Goal: Task Accomplishment & Management: Complete application form

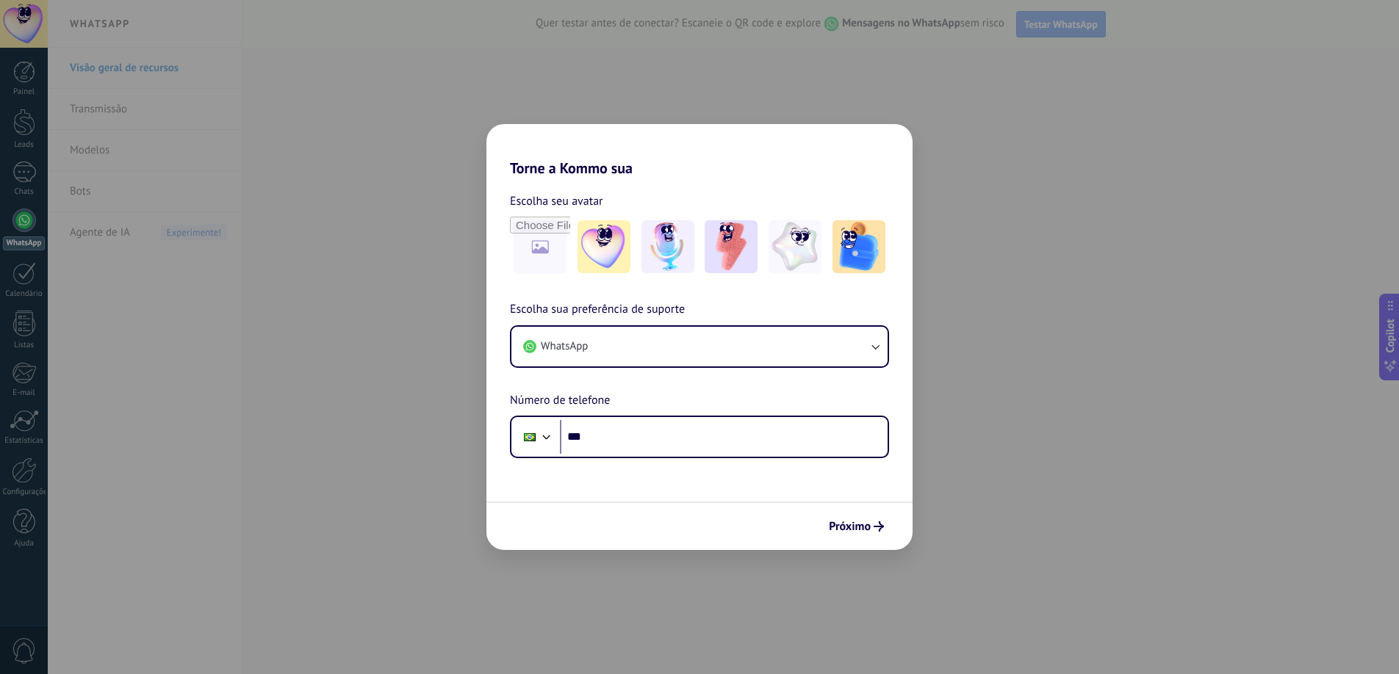
click at [857, 541] on div "Próximo" at bounding box center [699, 526] width 426 height 48
click at [859, 532] on span "Próximo" at bounding box center [850, 527] width 42 height 10
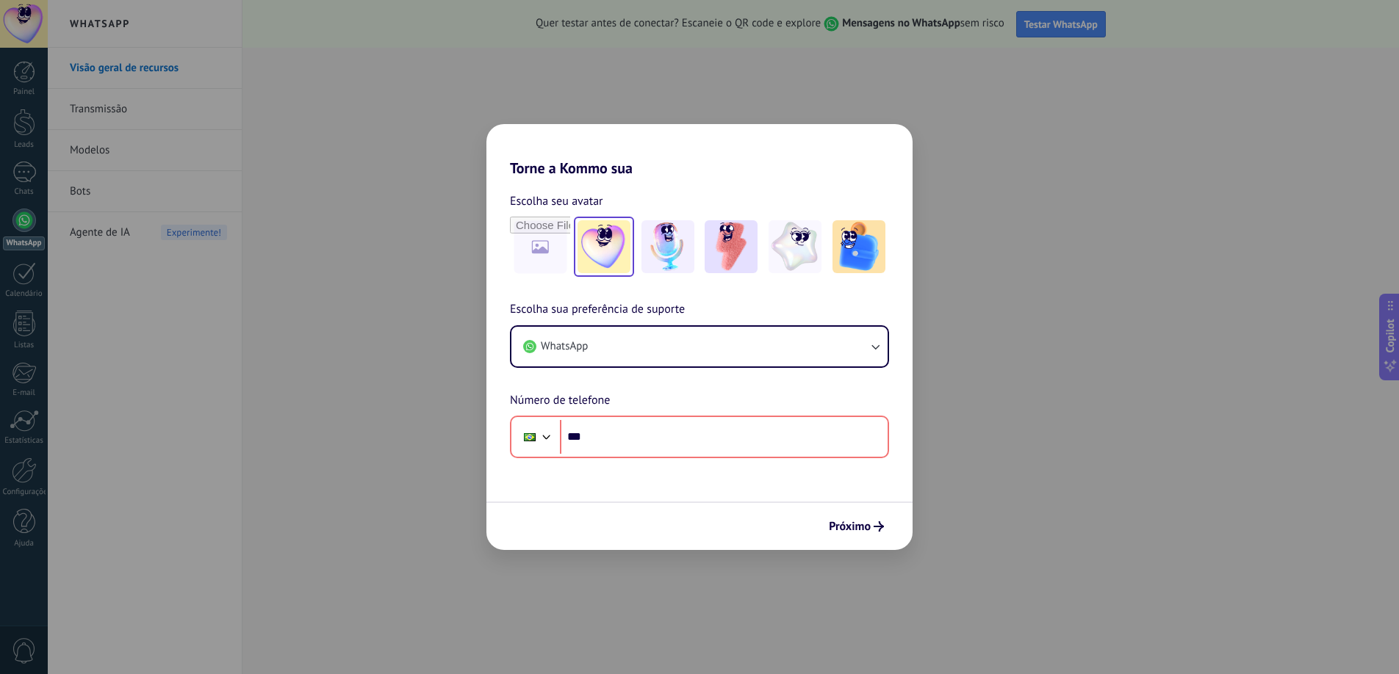
click at [609, 242] on img at bounding box center [603, 246] width 53 height 53
click at [868, 527] on span "Próximo" at bounding box center [850, 527] width 42 height 10
click at [476, 156] on div "Torne a Kommo sua Escolha seu avatar Redefinir Escolha sua preferência de supor…" at bounding box center [699, 337] width 1399 height 674
click at [420, 216] on div "Torne a Kommo sua Escolha seu avatar Redefinir Escolha sua preferência de supor…" at bounding box center [699, 337] width 1399 height 674
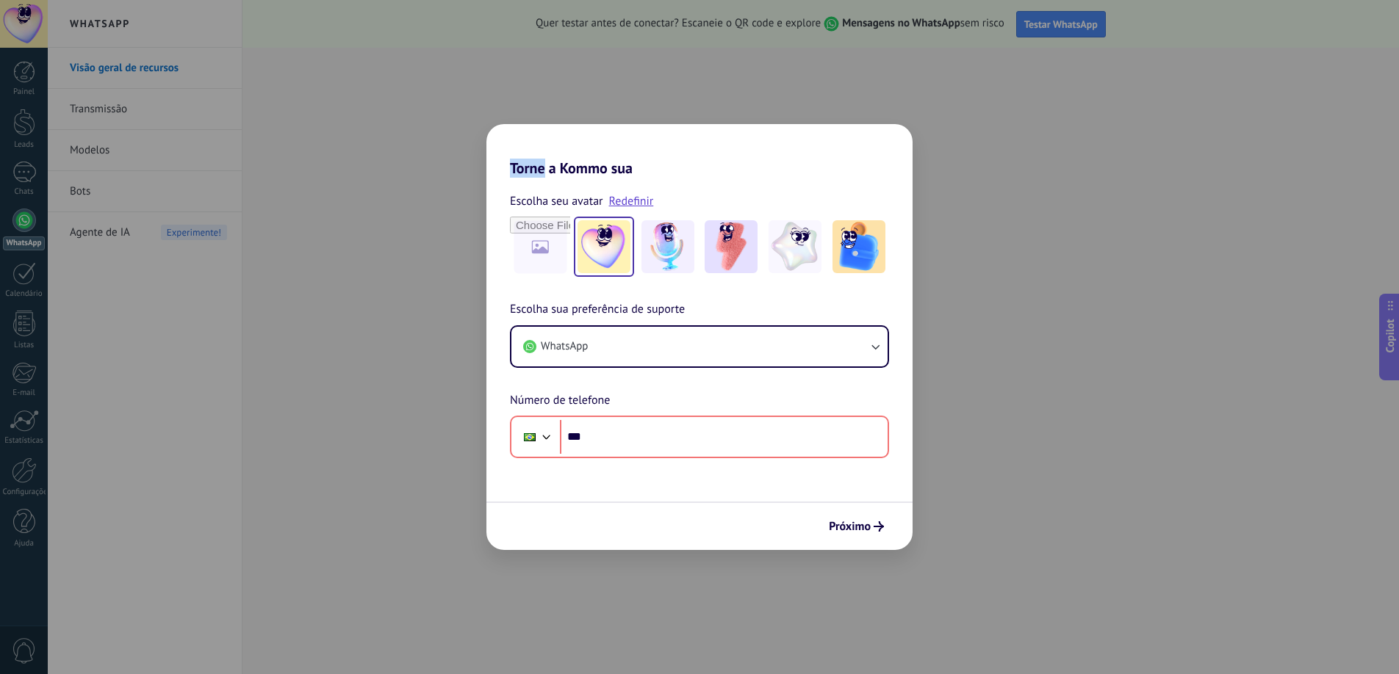
click at [1013, 79] on div "Torne a Kommo sua Escolha seu avatar Redefinir Escolha sua preferência de supor…" at bounding box center [699, 337] width 1399 height 674
drag, startPoint x: 1019, startPoint y: 79, endPoint x: 1031, endPoint y: 79, distance: 11.8
click at [1020, 79] on div "Torne a Kommo sua Escolha seu avatar Redefinir Escolha sua preferência de supor…" at bounding box center [699, 337] width 1399 height 674
click at [1031, 80] on div "Torne a Kommo sua Escolha seu avatar Redefinir Escolha sua preferência de supor…" at bounding box center [699, 337] width 1399 height 674
click at [1029, 82] on div "Torne a Kommo sua Escolha seu avatar Redefinir Escolha sua preferência de supor…" at bounding box center [699, 337] width 1399 height 674
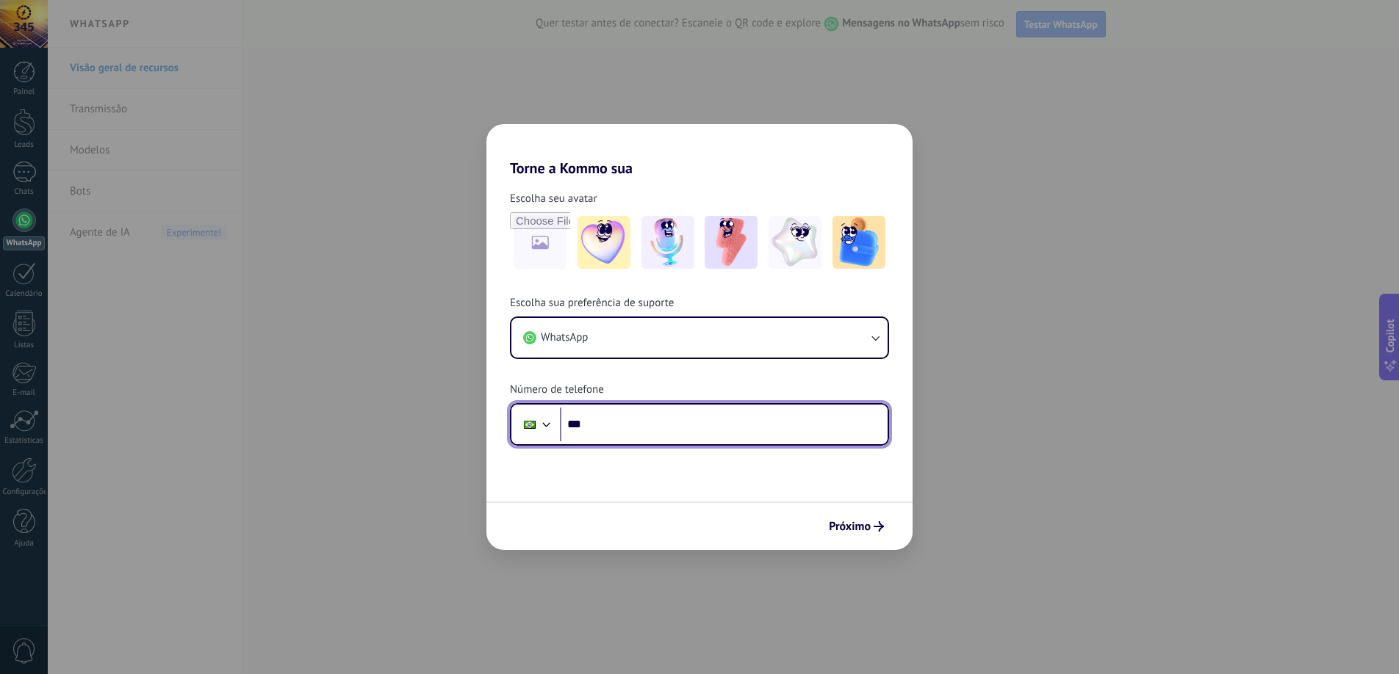
click at [666, 428] on input "***" at bounding box center [724, 425] width 328 height 34
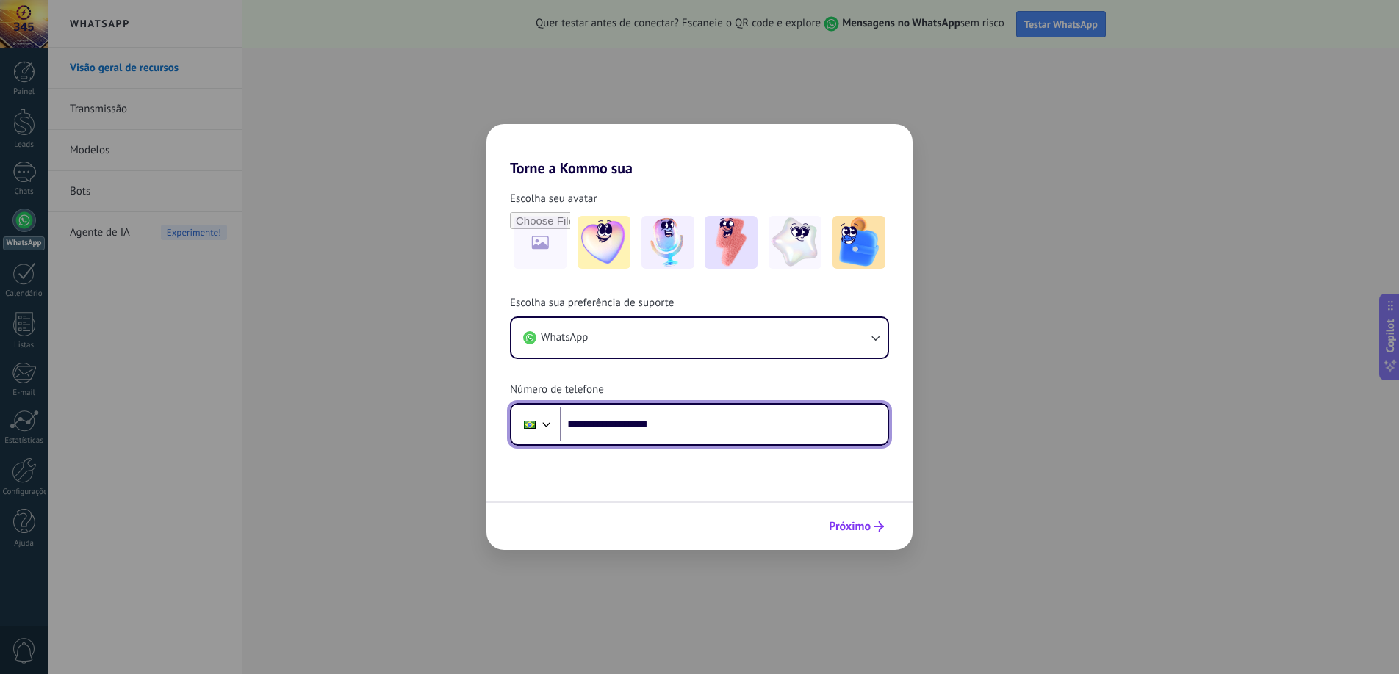
type input "**********"
click at [871, 533] on button "Próximo" at bounding box center [856, 526] width 68 height 25
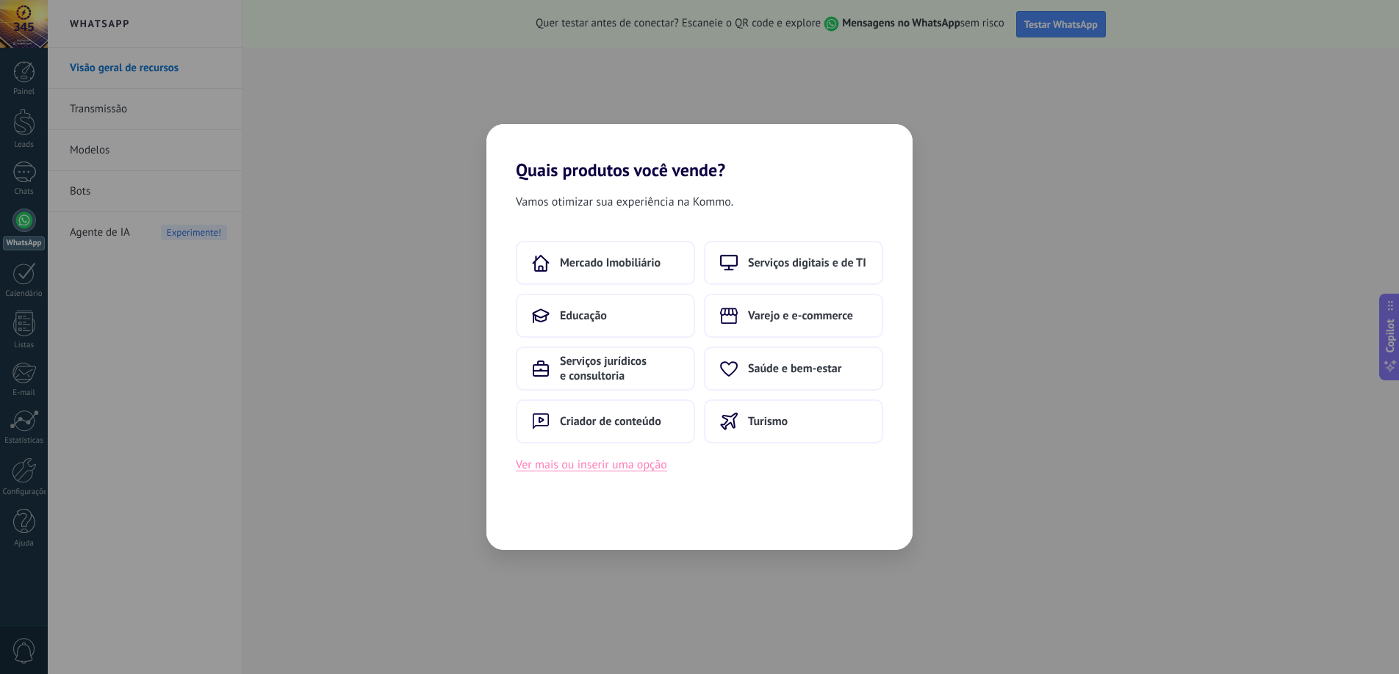
click at [641, 470] on button "Ver mais ou inserir uma opção" at bounding box center [591, 464] width 151 height 19
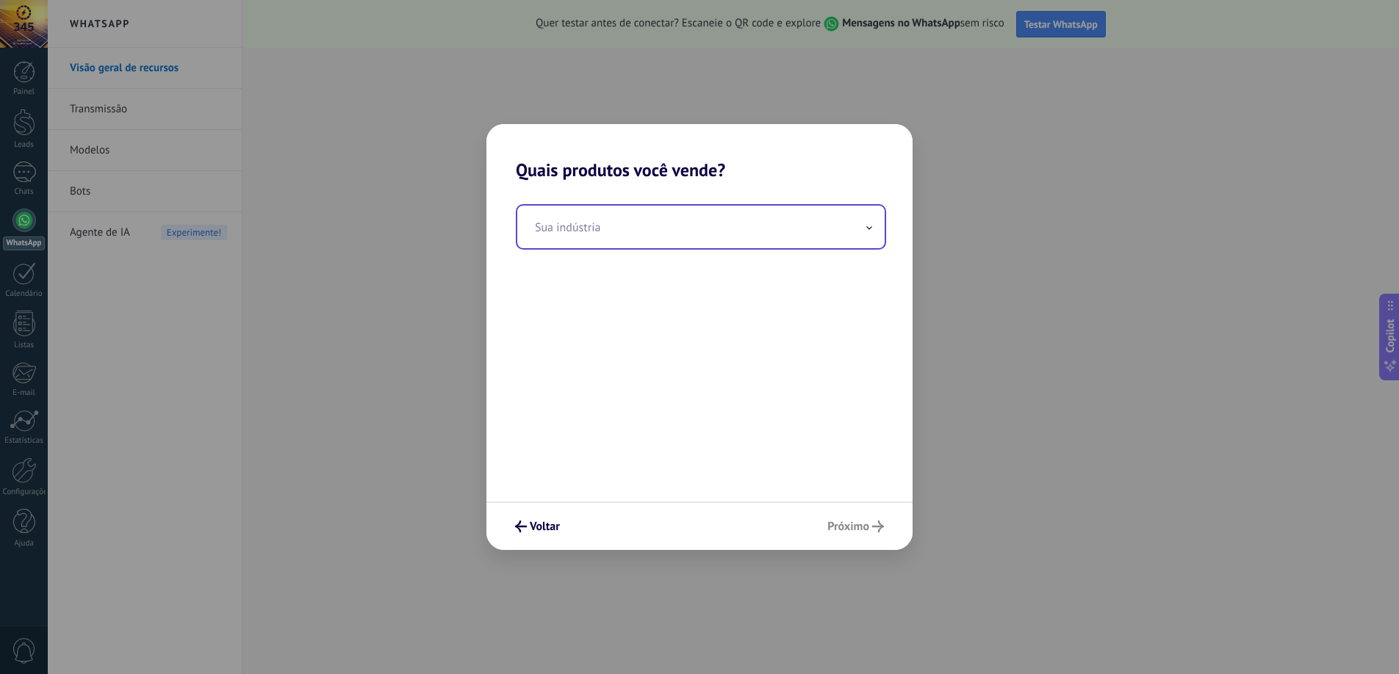
click at [641, 221] on input "text" at bounding box center [700, 227] width 367 height 43
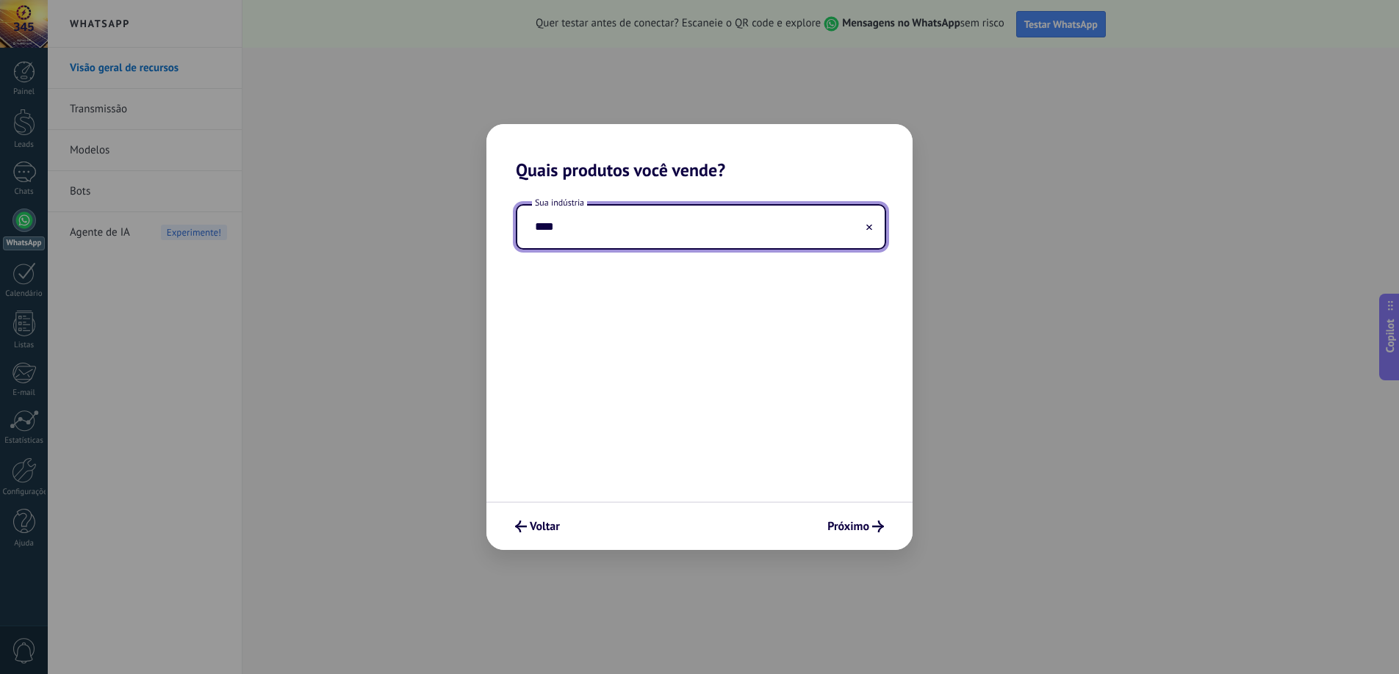
type input "*****"
type input "**********"
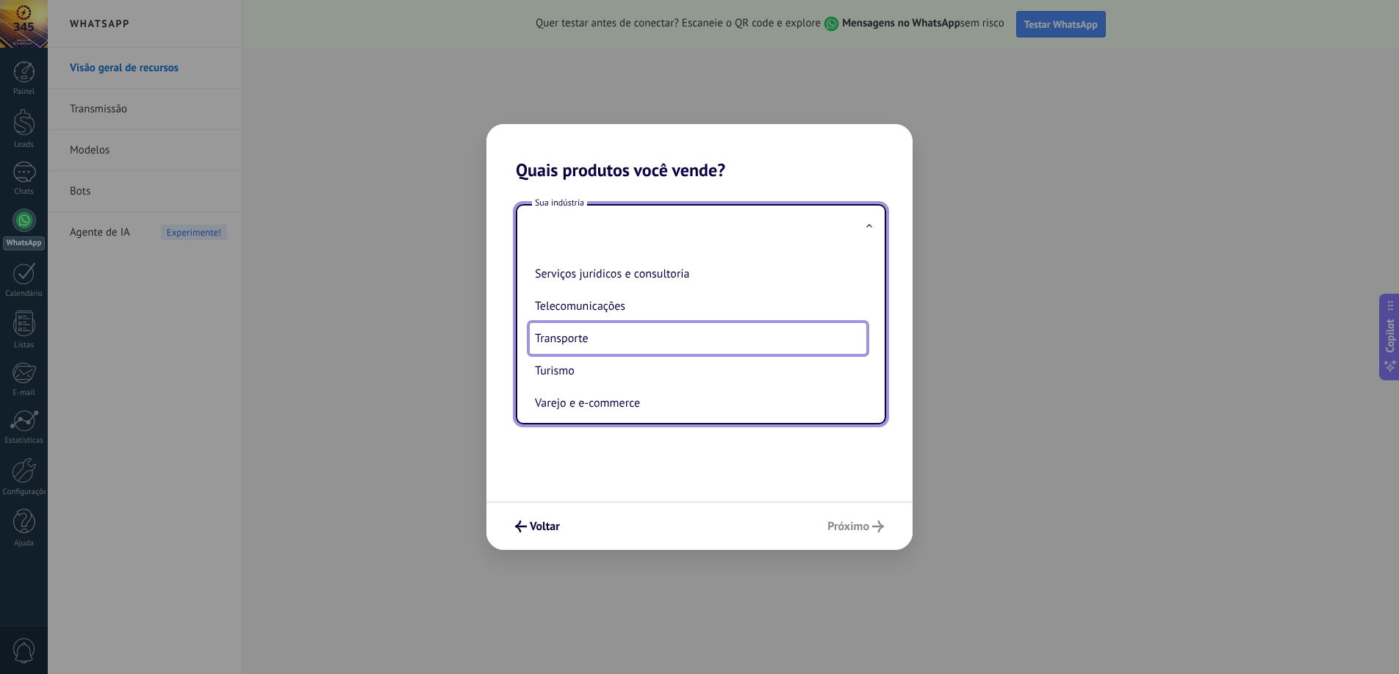
scroll to position [389, 0]
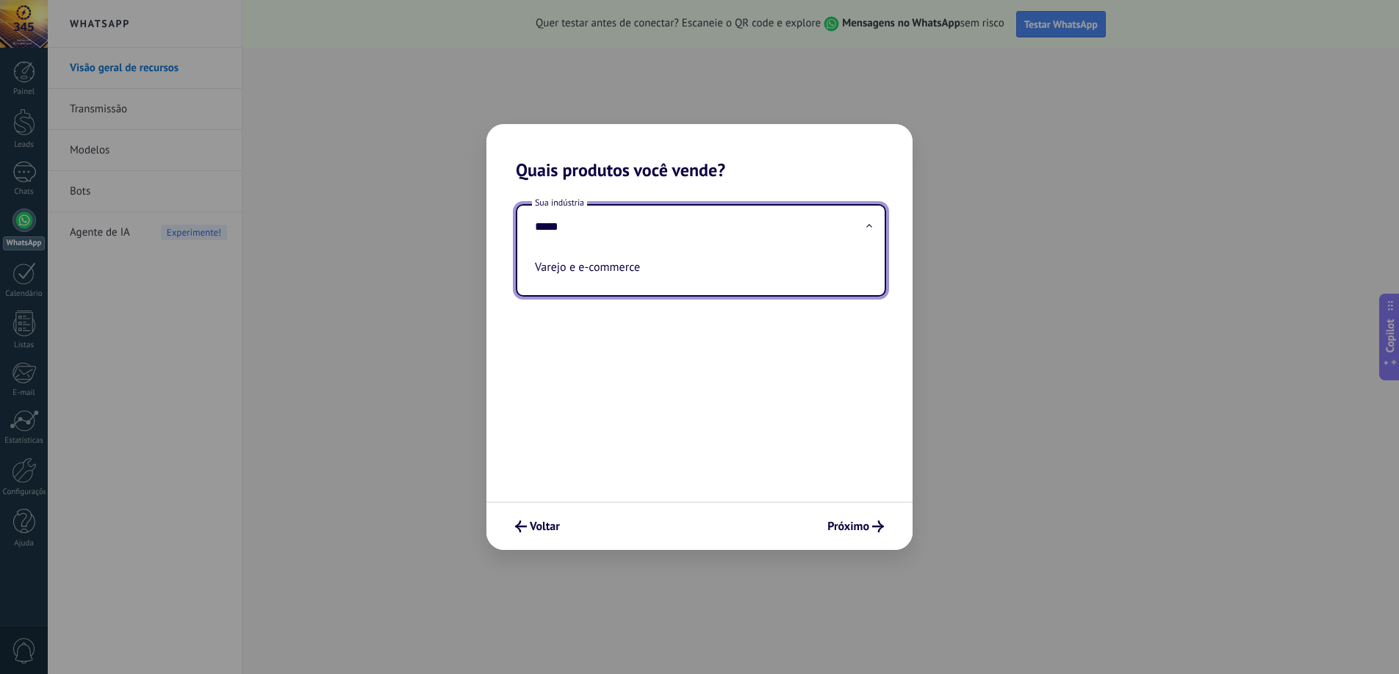
type input "******"
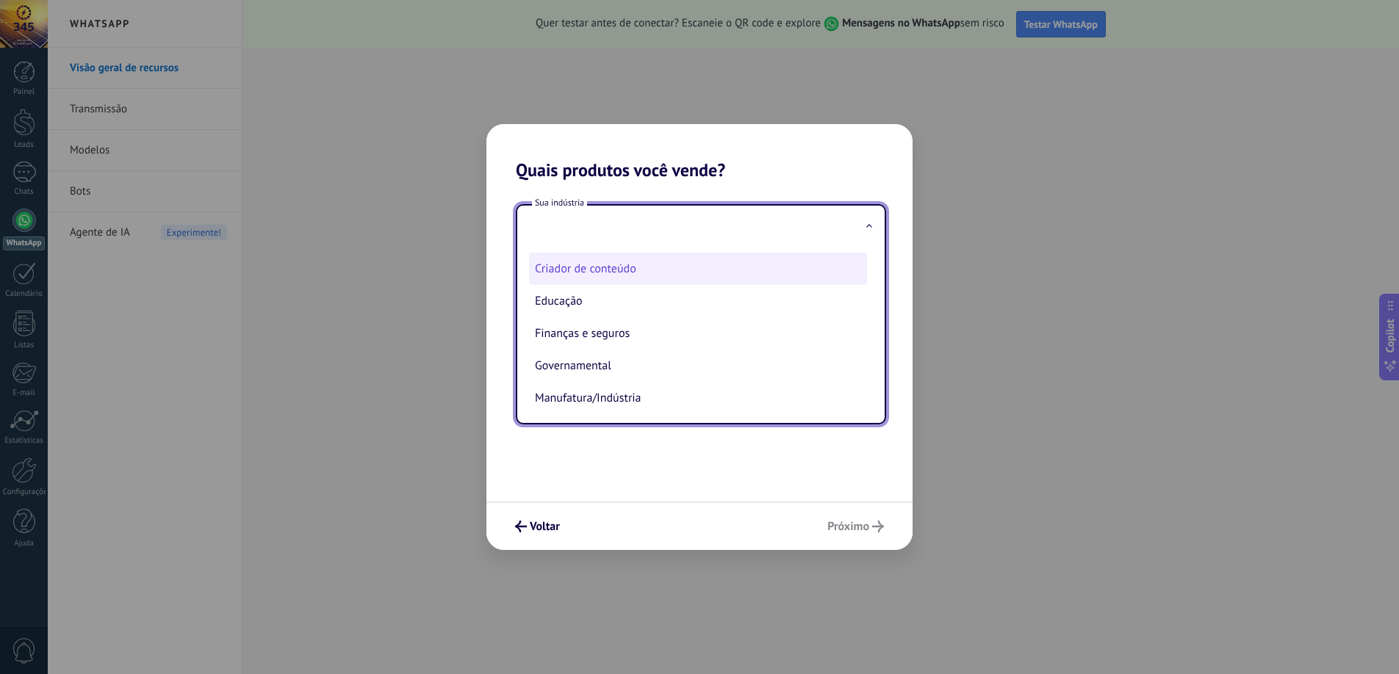
scroll to position [32, 0]
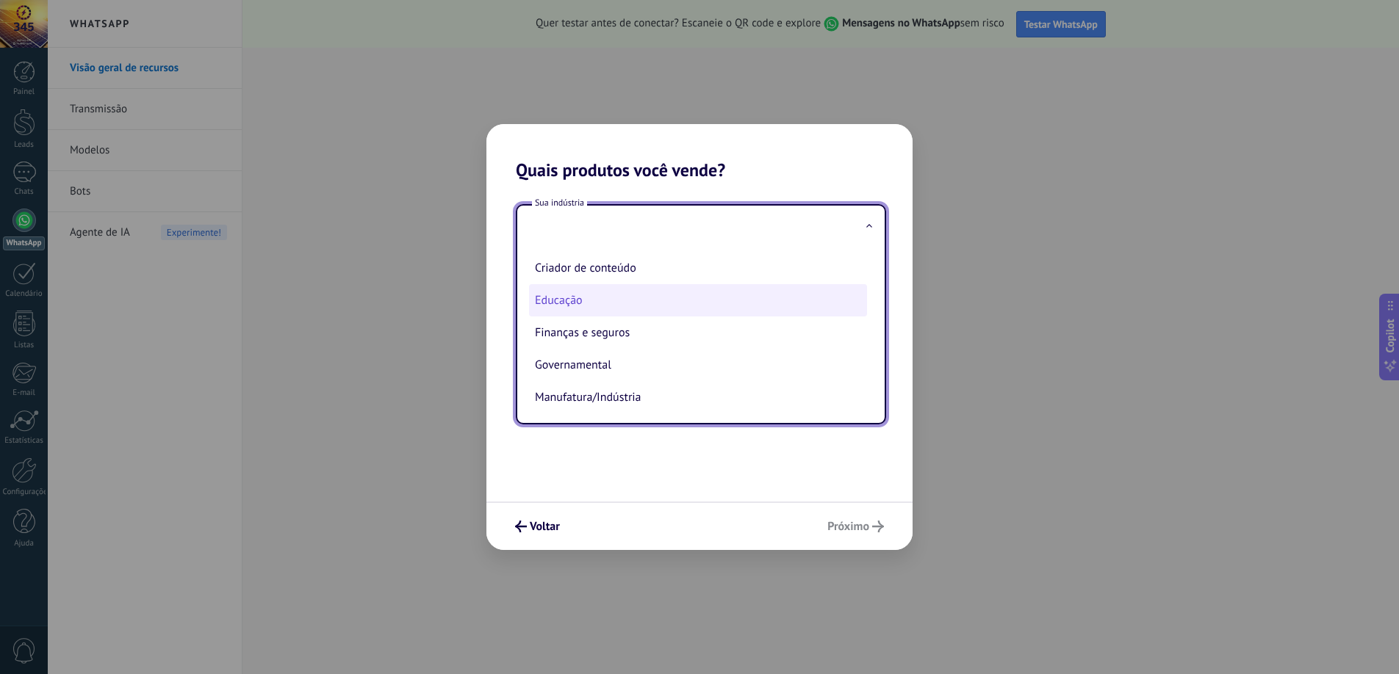
click at [672, 293] on li "Educação" at bounding box center [698, 300] width 338 height 32
type input "********"
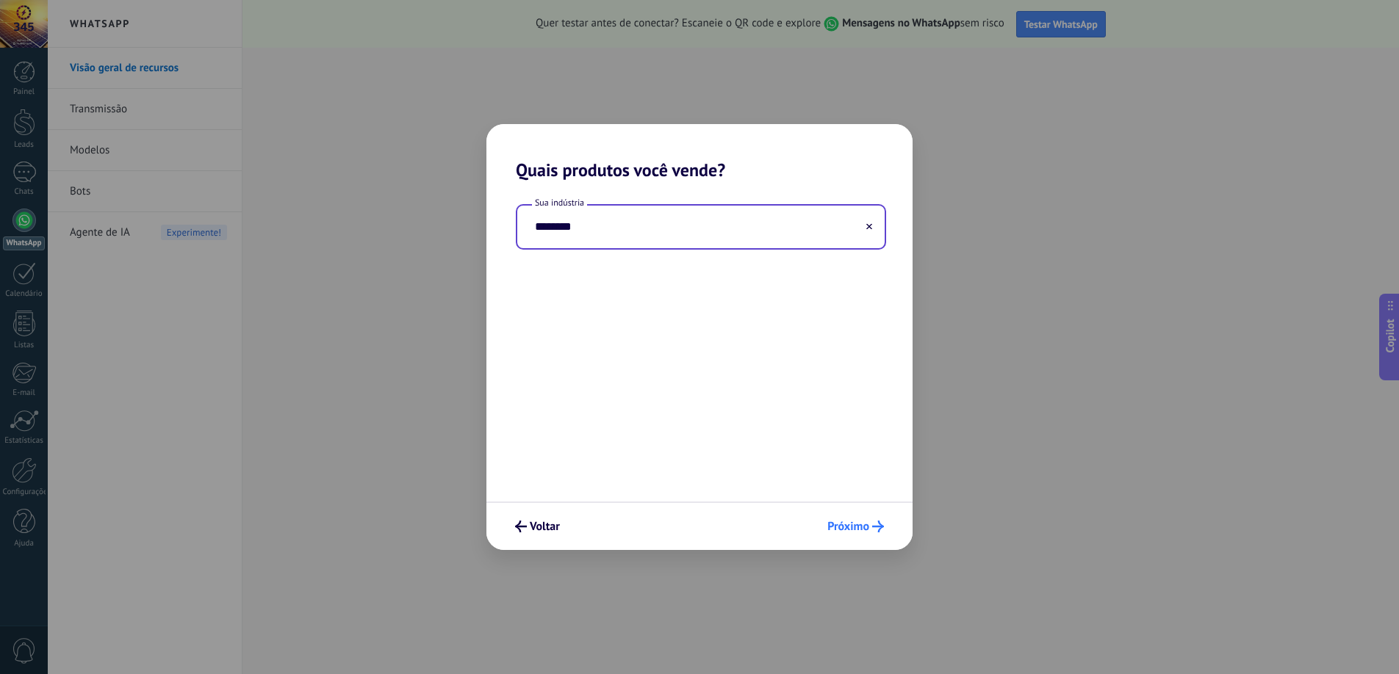
click at [851, 523] on span "Próximo" at bounding box center [848, 527] width 42 height 10
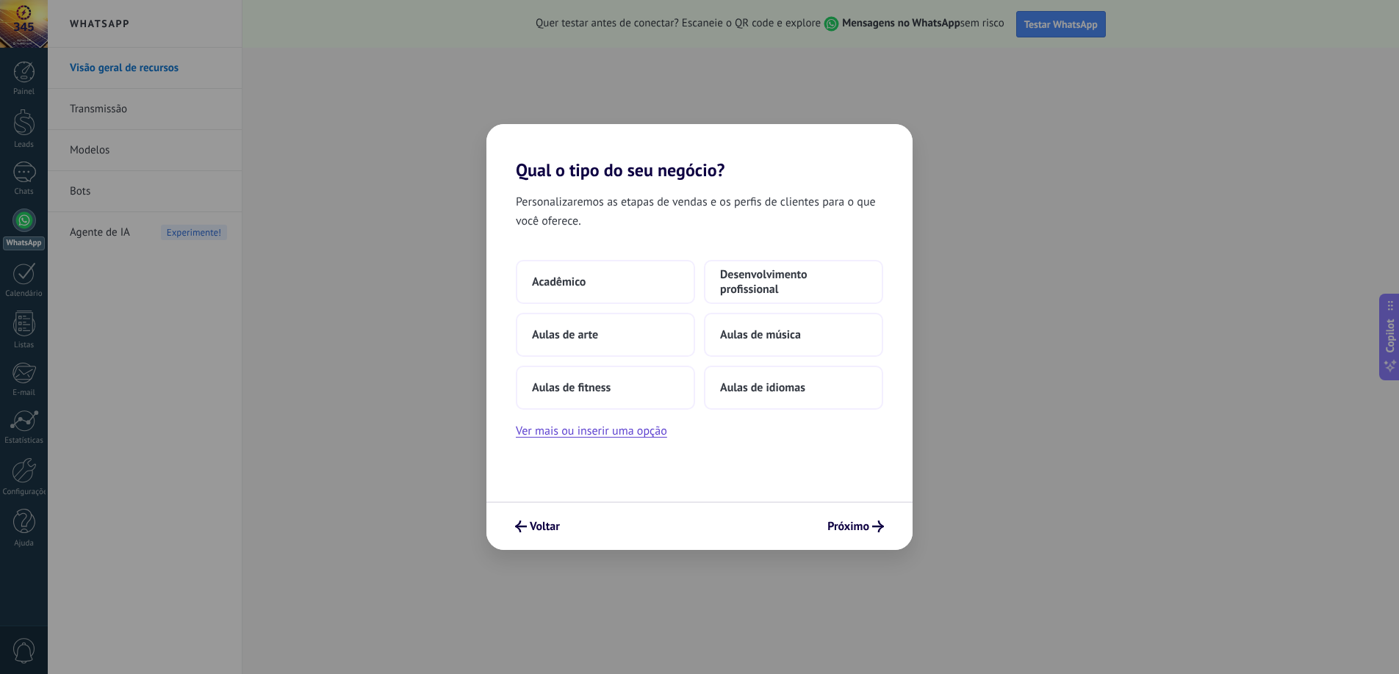
click at [552, 509] on div "Voltar Próximo" at bounding box center [699, 526] width 426 height 48
click at [540, 516] on button "Voltar" at bounding box center [537, 526] width 58 height 25
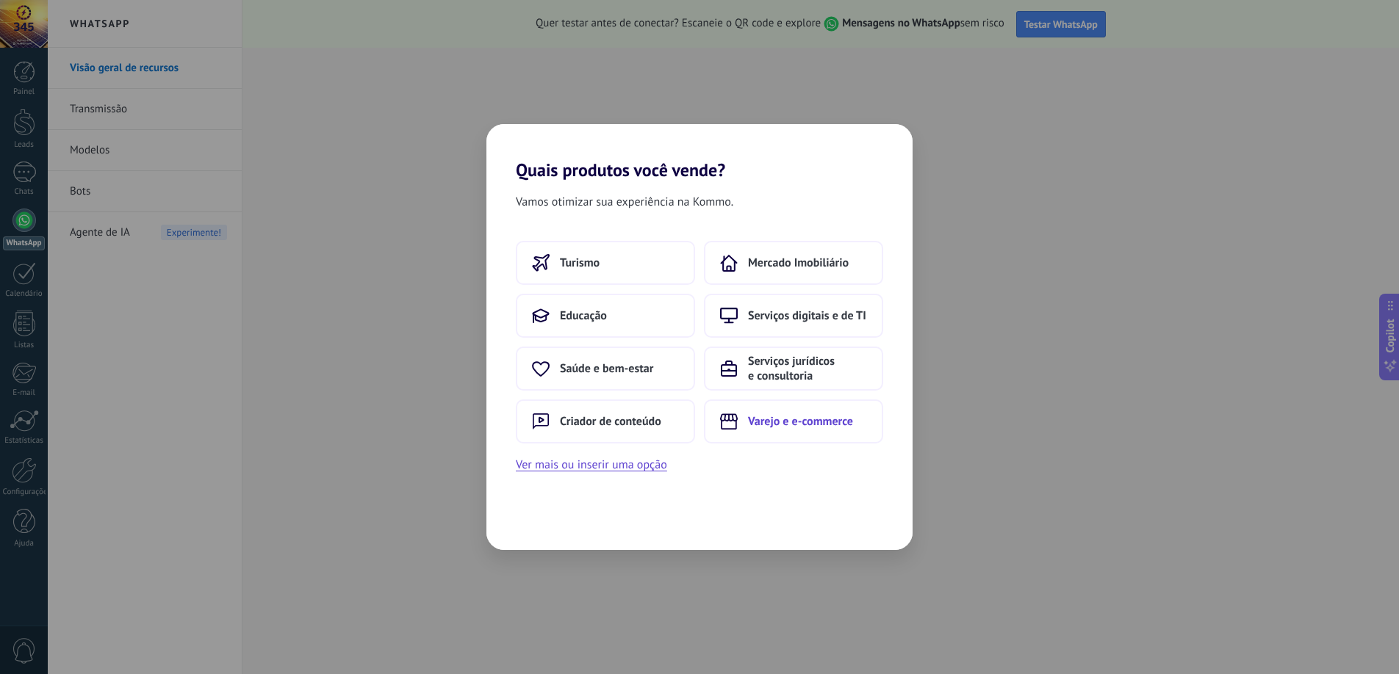
click at [799, 412] on button "Varejo e e-commerce" at bounding box center [793, 422] width 179 height 44
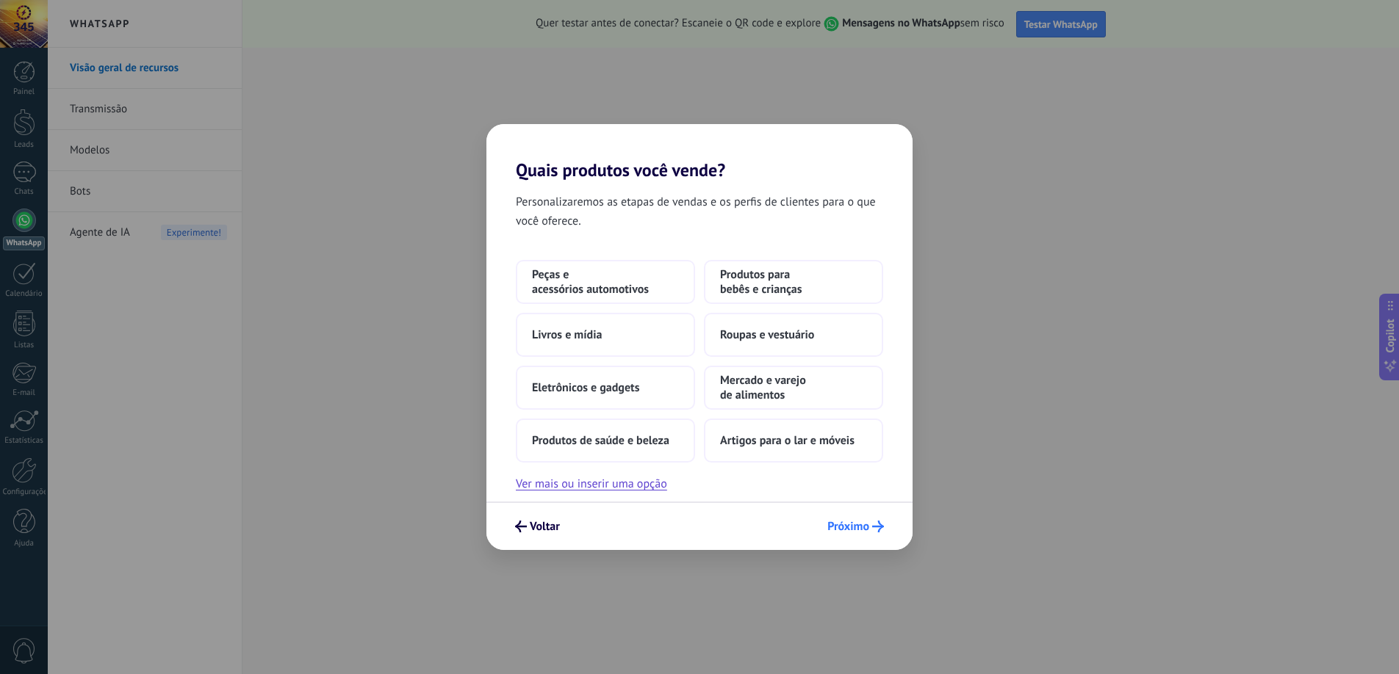
click at [835, 525] on span "Próximo" at bounding box center [848, 527] width 42 height 10
click at [851, 527] on span "Próximo" at bounding box center [848, 527] width 42 height 10
click at [767, 465] on div "Peças e acessórios automotivos Produtos para bebês e crianças Livros e mídia Ro…" at bounding box center [699, 377] width 426 height 234
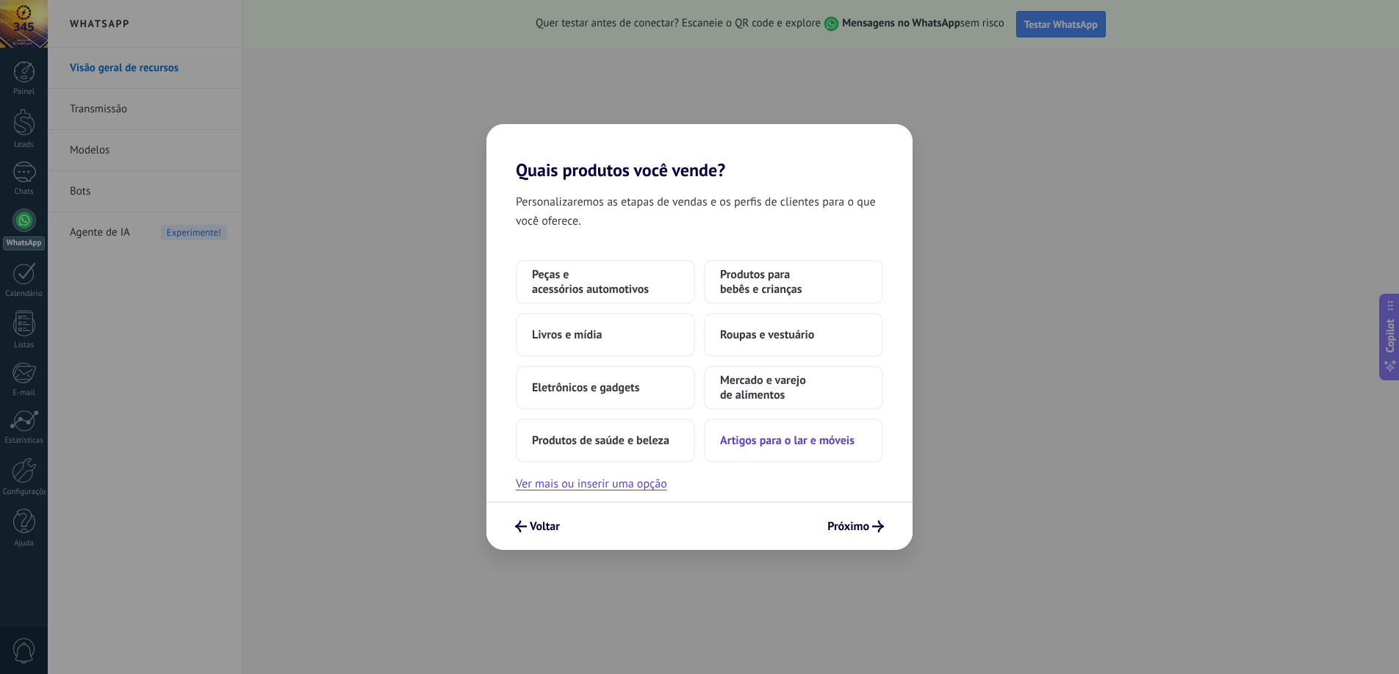
click at [773, 453] on button "Artigos para o lar e móveis" at bounding box center [793, 441] width 179 height 44
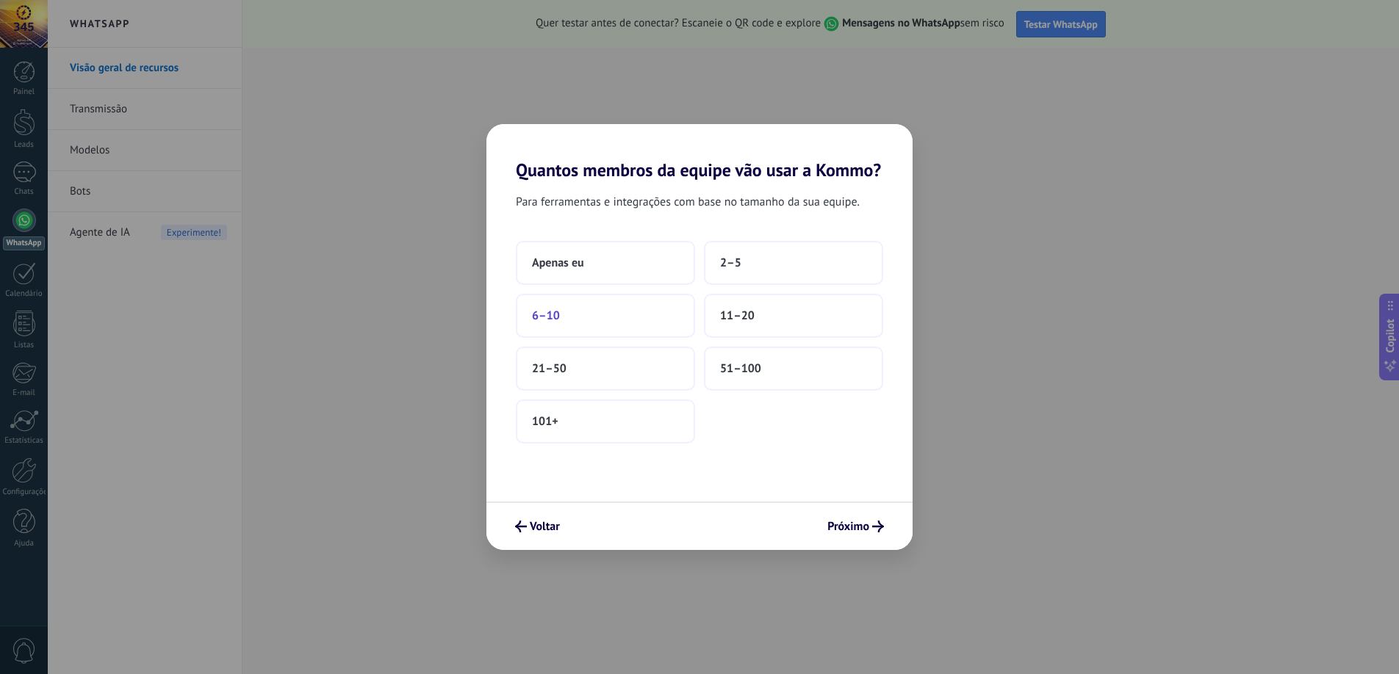
click at [677, 306] on button "6–10" at bounding box center [605, 316] width 179 height 44
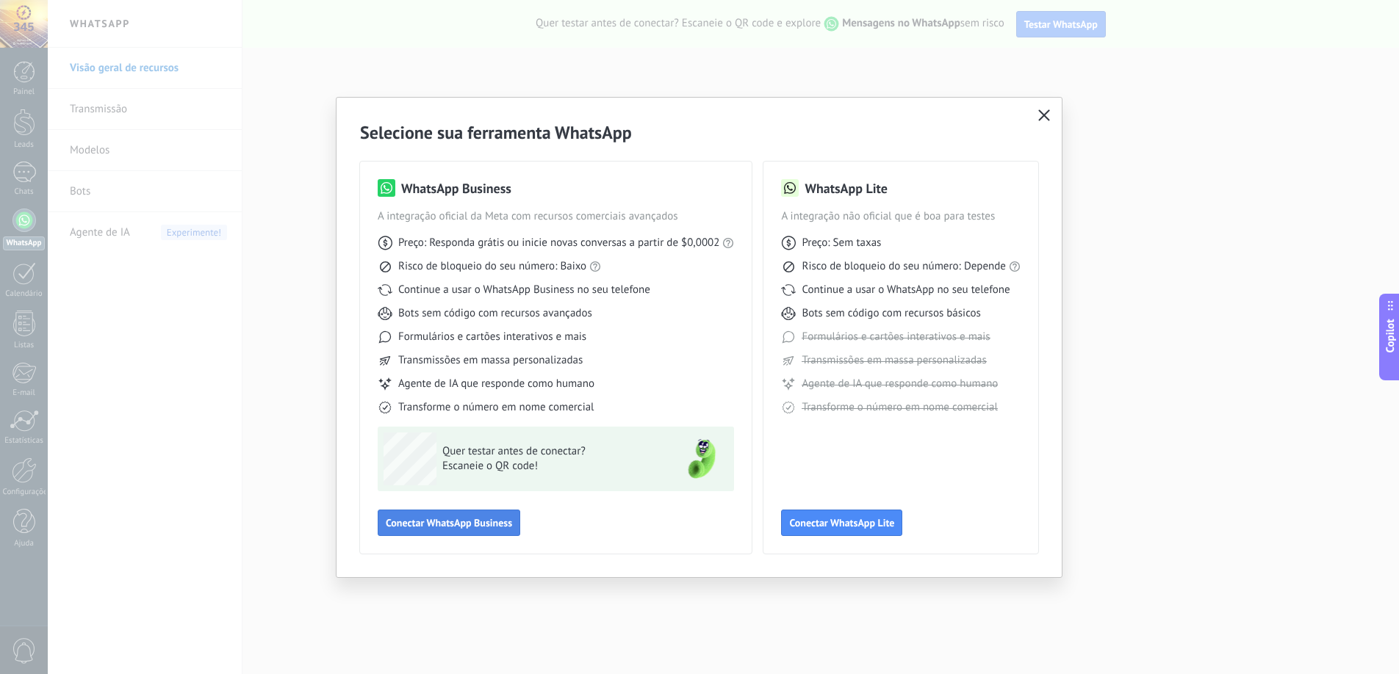
click at [492, 526] on span "Conectar WhatsApp Business" at bounding box center [449, 523] width 126 height 10
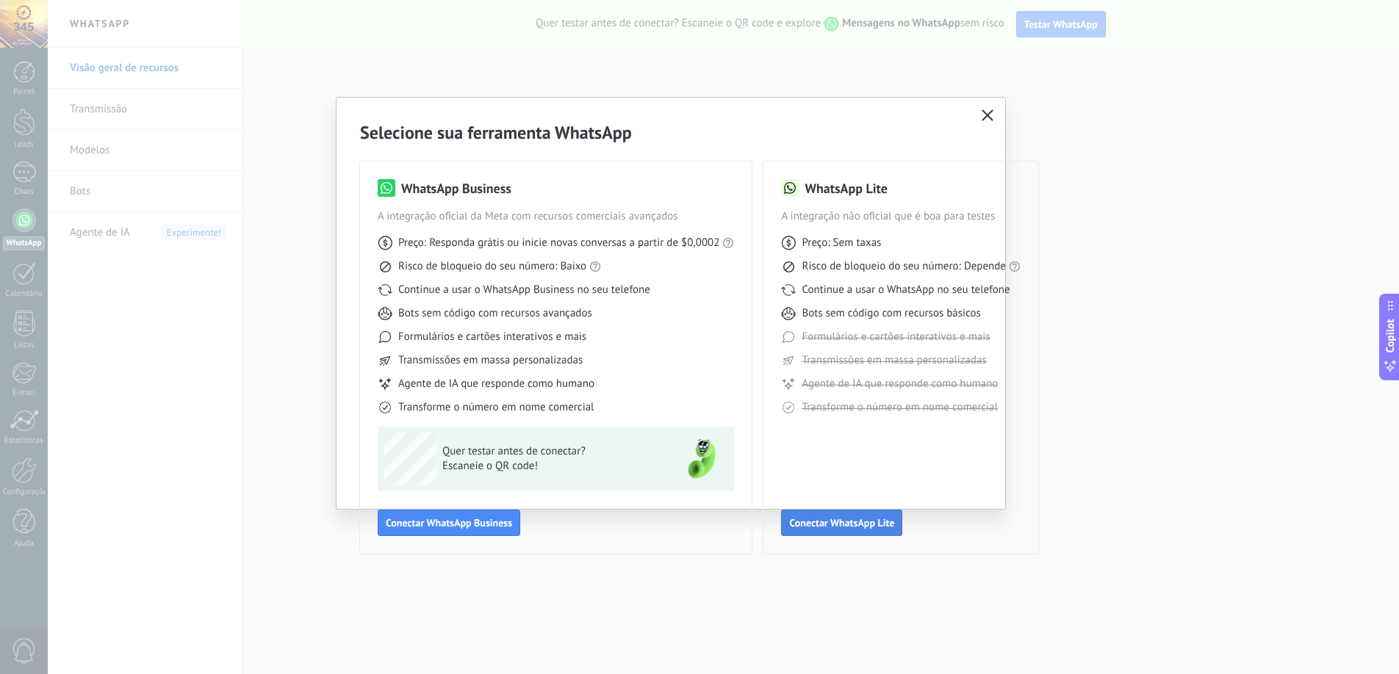
click at [881, 518] on span "Conectar WhatsApp Lite" at bounding box center [841, 523] width 105 height 10
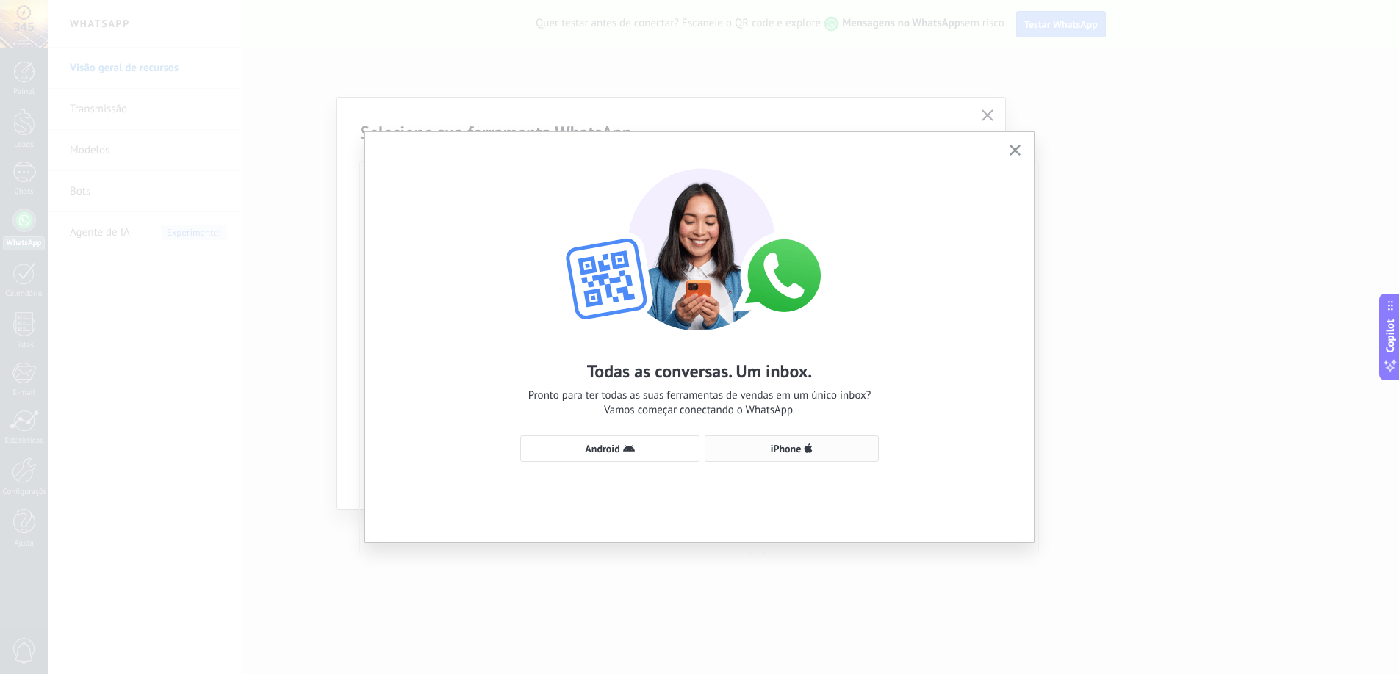
click at [782, 439] on button "iPhone" at bounding box center [792, 449] width 174 height 26
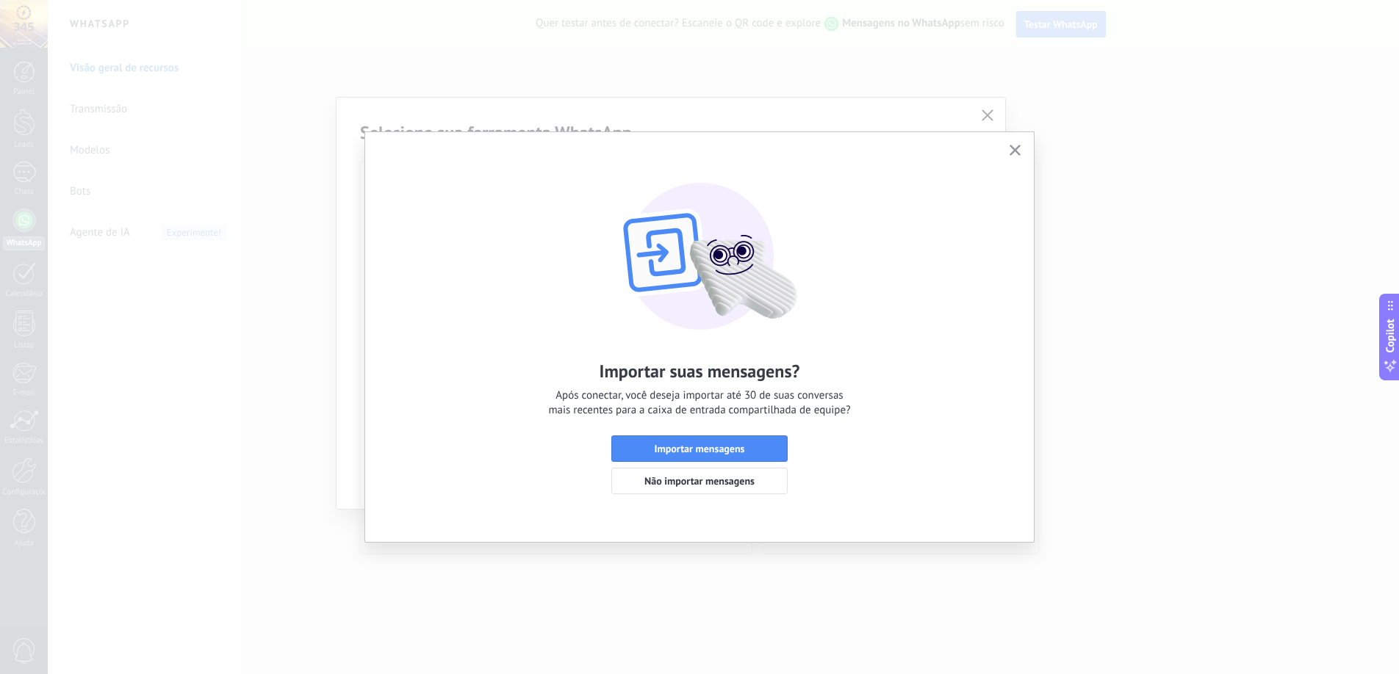
click at [584, 396] on span "Após conectar, você deseja importar até 30 de suas conversas mais recentes para…" at bounding box center [699, 403] width 302 height 29
click at [725, 408] on span "Após conectar, você deseja importar até 30 de suas conversas mais recentes para…" at bounding box center [699, 403] width 302 height 29
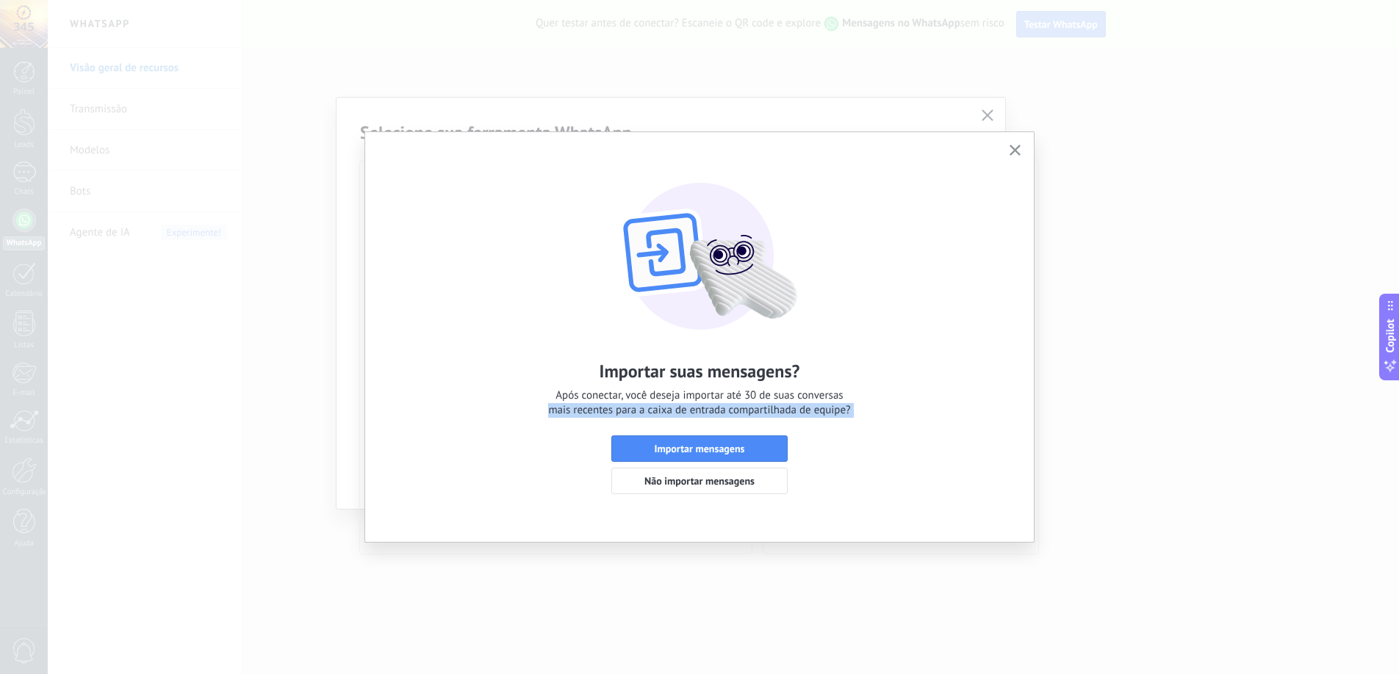
click at [725, 408] on span "Após conectar, você deseja importar até 30 de suas conversas mais recentes para…" at bounding box center [699, 403] width 302 height 29
click at [734, 441] on button "Importar mensagens" at bounding box center [699, 449] width 176 height 26
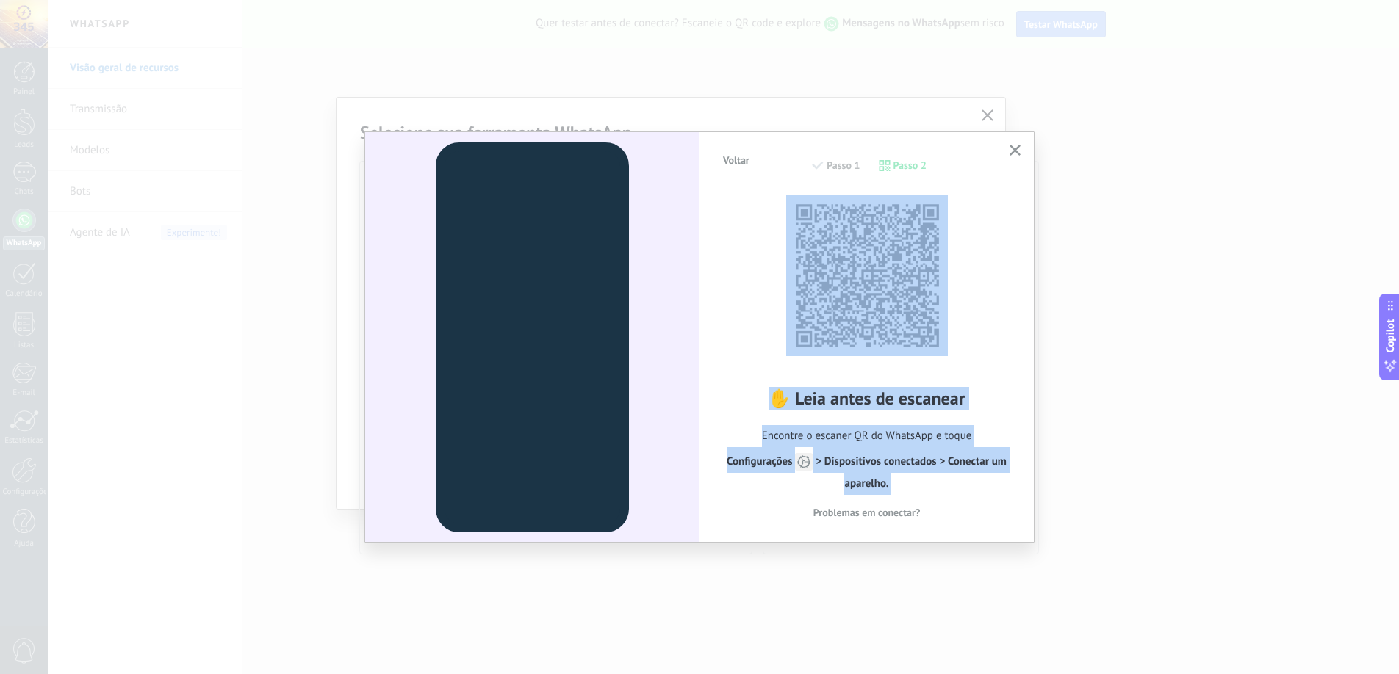
click at [954, 292] on div "✋ Leia antes de escanear Encontre o escaner QR do WhatsApp e toque Configuraçõe…" at bounding box center [866, 356] width 290 height 328
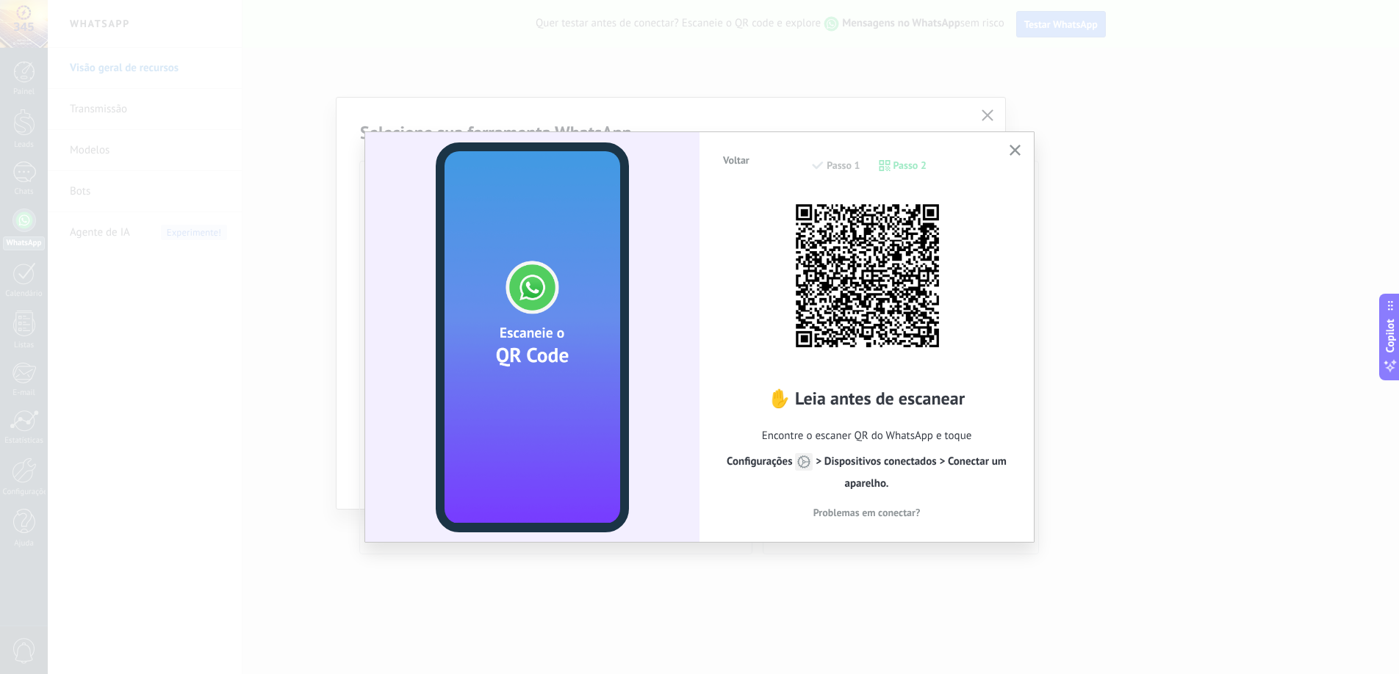
click at [954, 465] on span "Configurações > Dispositivos conectados > Conectar um aparelho." at bounding box center [867, 473] width 280 height 36
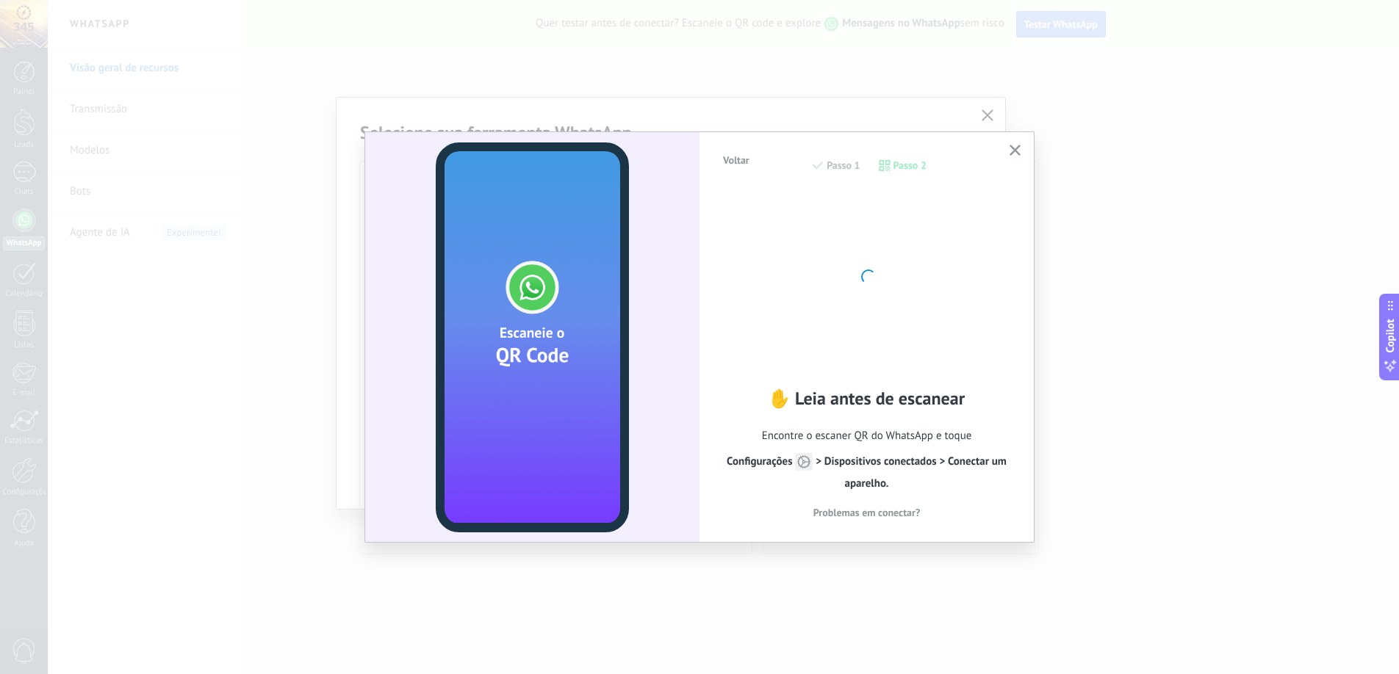
click at [746, 162] on span "Voltar" at bounding box center [736, 160] width 26 height 10
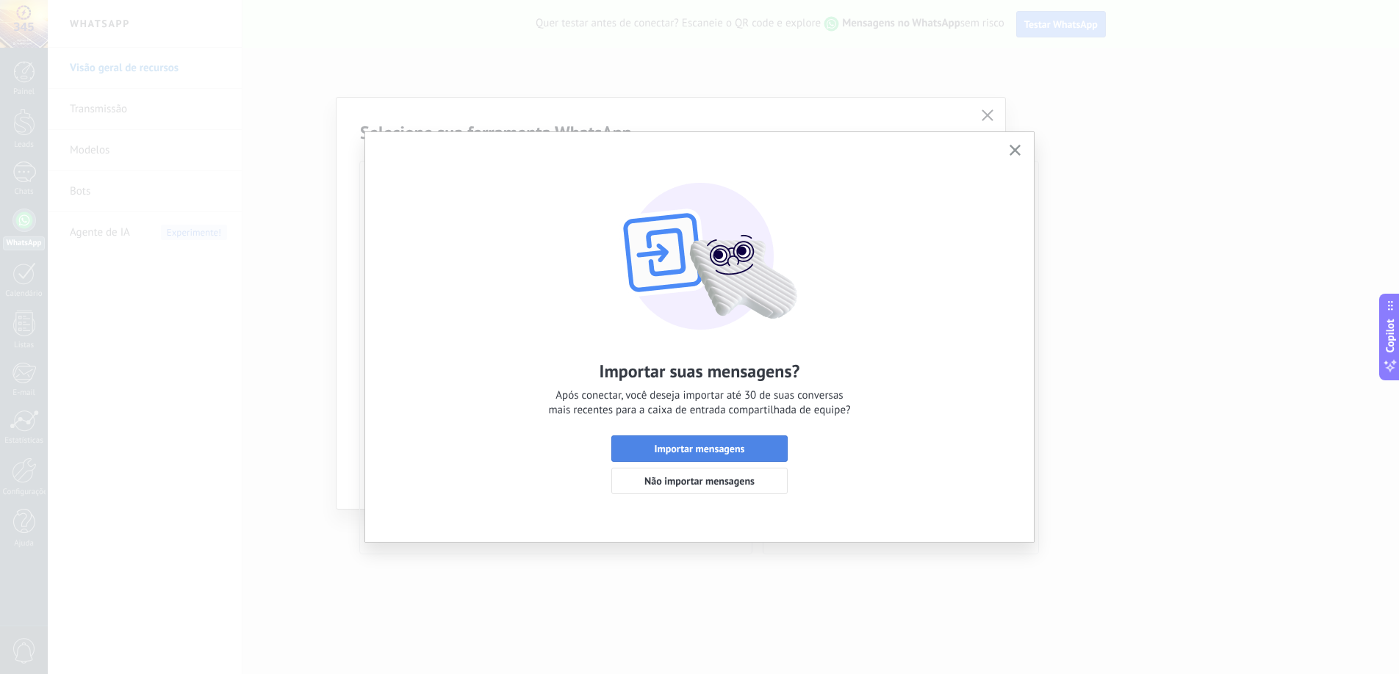
click at [749, 450] on span "Importar mensagens" at bounding box center [699, 449] width 160 height 10
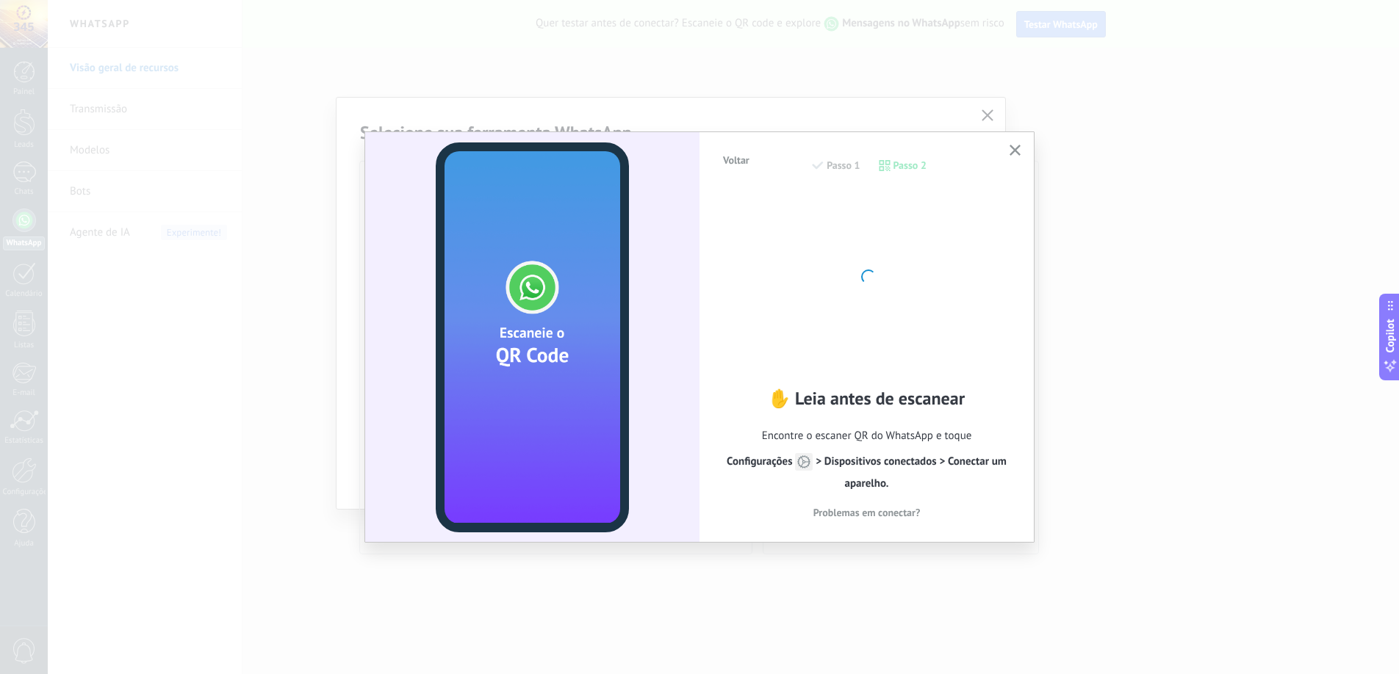
click at [852, 164] on div "Voltar Passo 1 Passo 2" at bounding box center [866, 172] width 290 height 37
click at [765, 160] on div "Voltar Passo 1 Passo 2" at bounding box center [866, 172] width 290 height 37
click at [731, 161] on span "Voltar" at bounding box center [736, 160] width 26 height 10
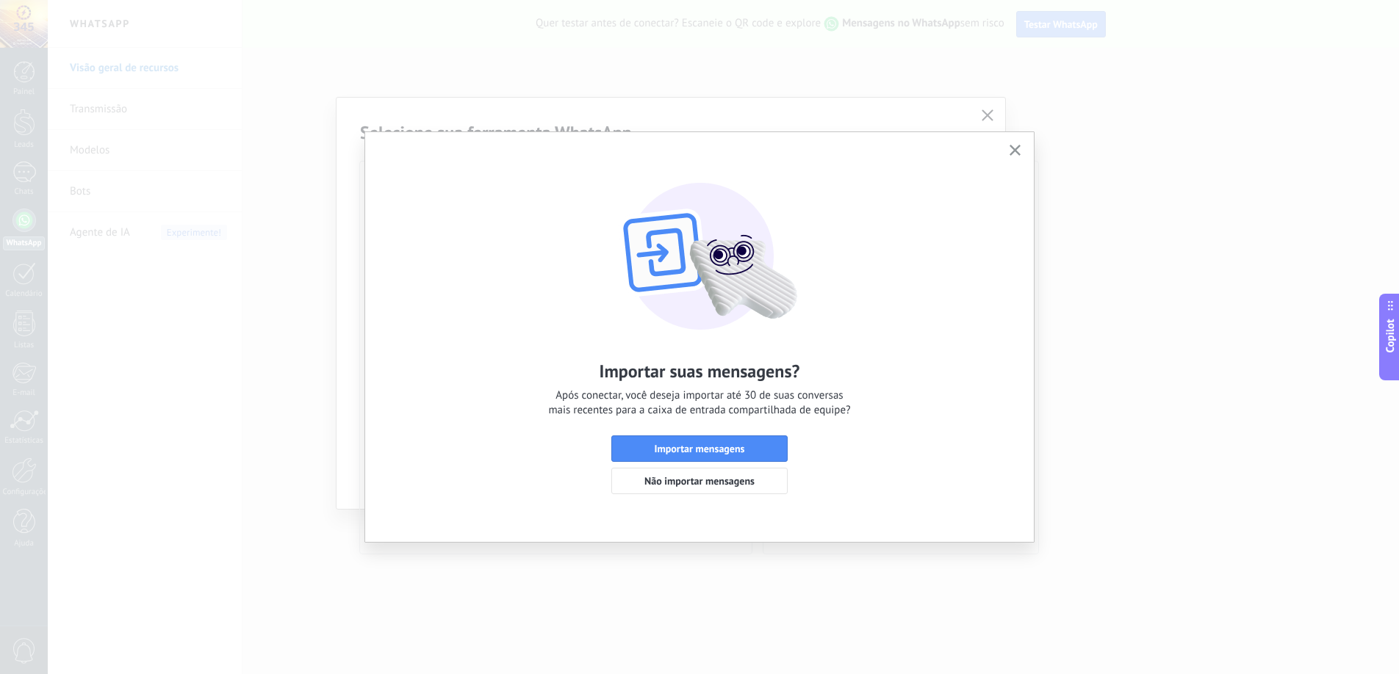
click at [1006, 151] on button "button" at bounding box center [1015, 151] width 18 height 20
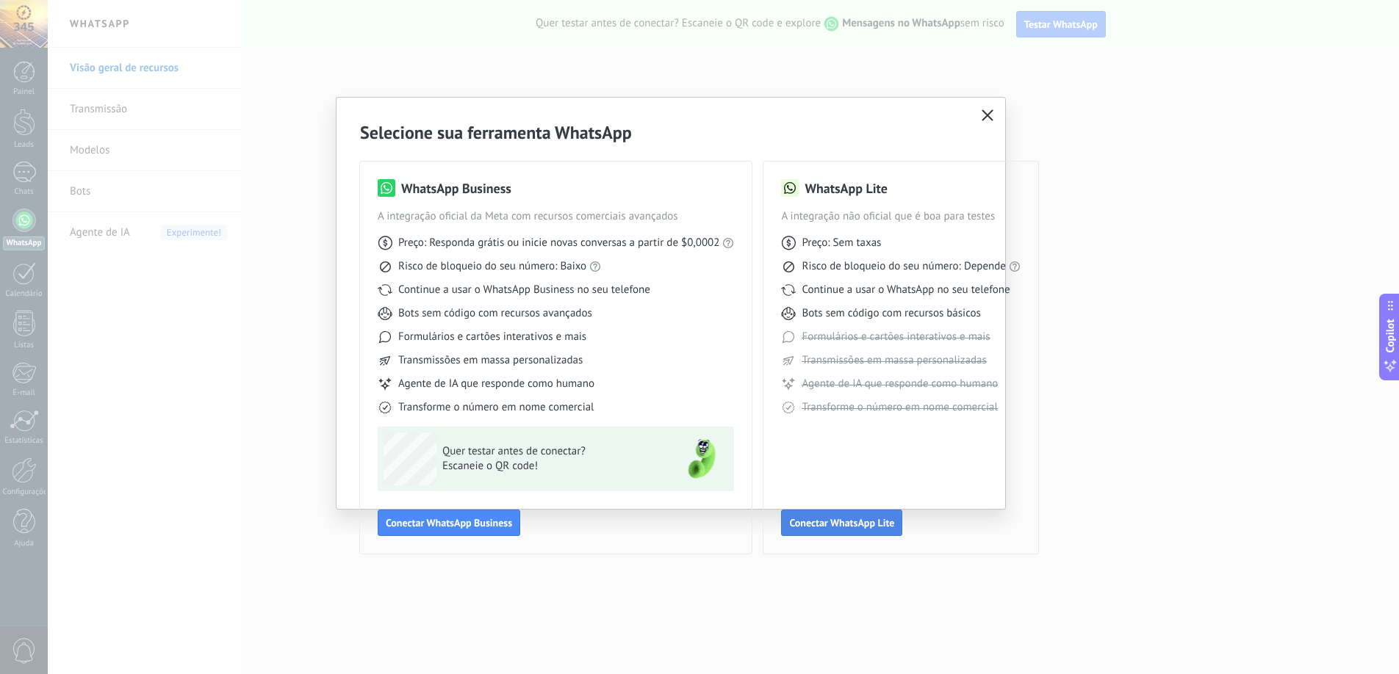
click at [881, 518] on span "Conectar WhatsApp Lite" at bounding box center [841, 523] width 105 height 10
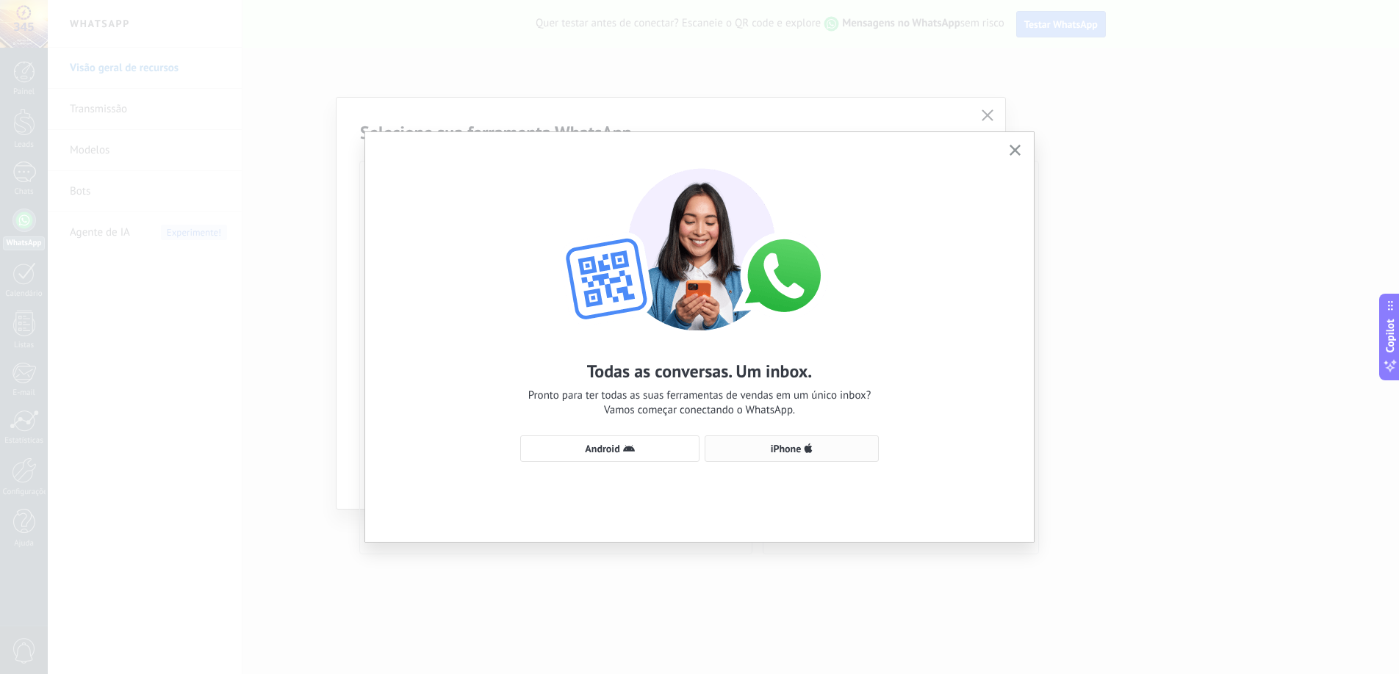
click at [748, 457] on button "iPhone" at bounding box center [792, 449] width 174 height 26
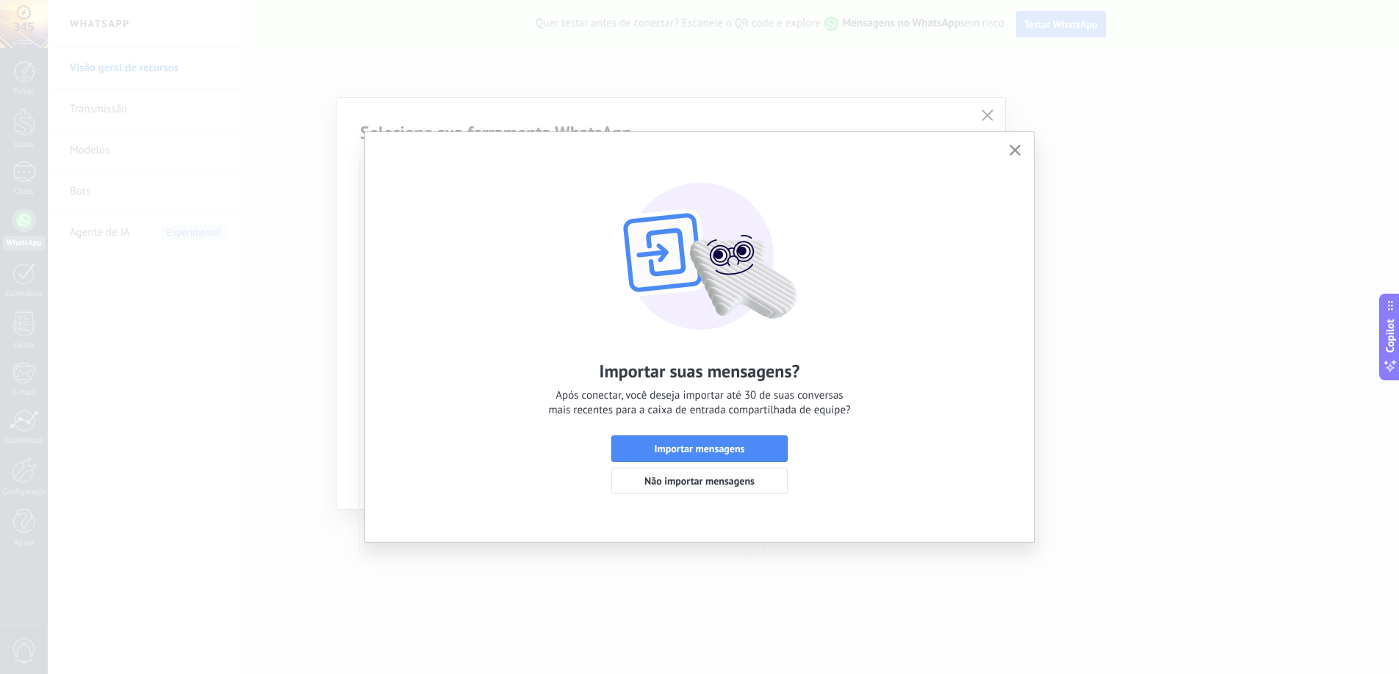
click at [1002, 152] on div "Importar suas mensagens? Após conectar, você deseja importar até 30 de suas con…" at bounding box center [699, 324] width 669 height 384
click at [1008, 151] on button "button" at bounding box center [1015, 151] width 18 height 20
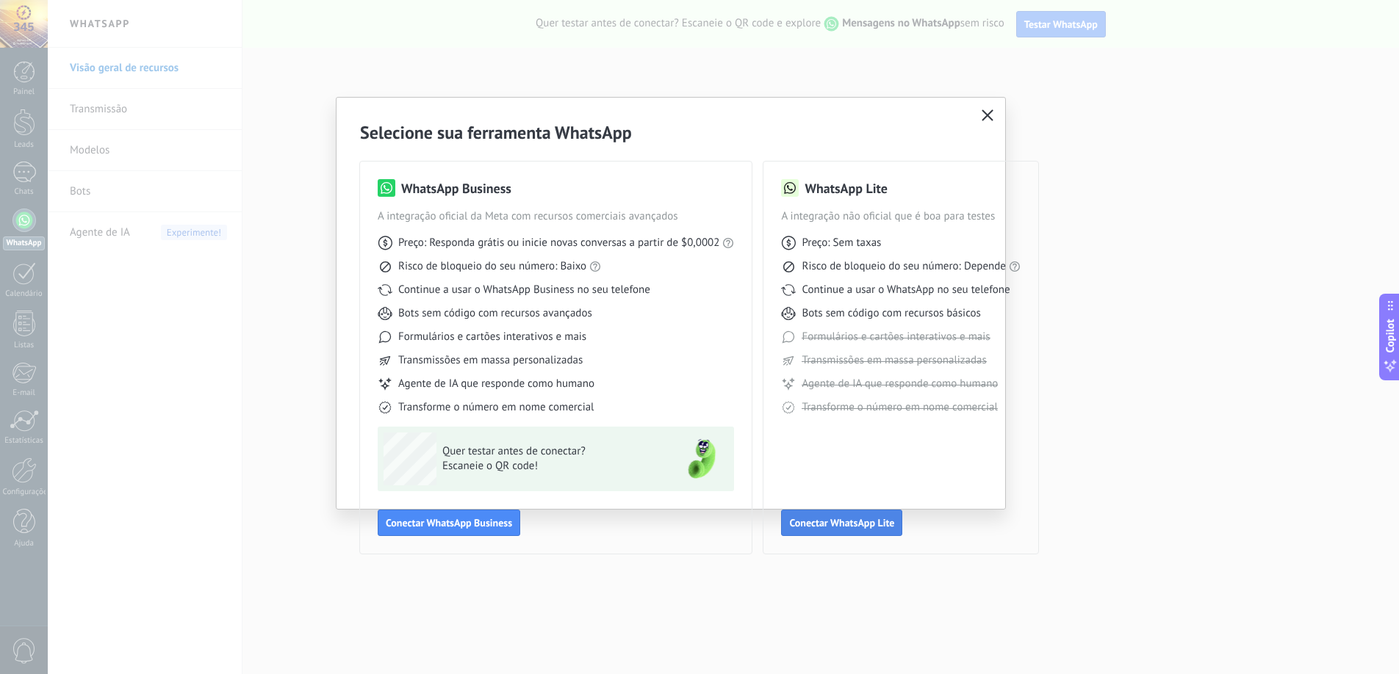
click at [847, 516] on button "Conectar WhatsApp Lite" at bounding box center [841, 523] width 121 height 26
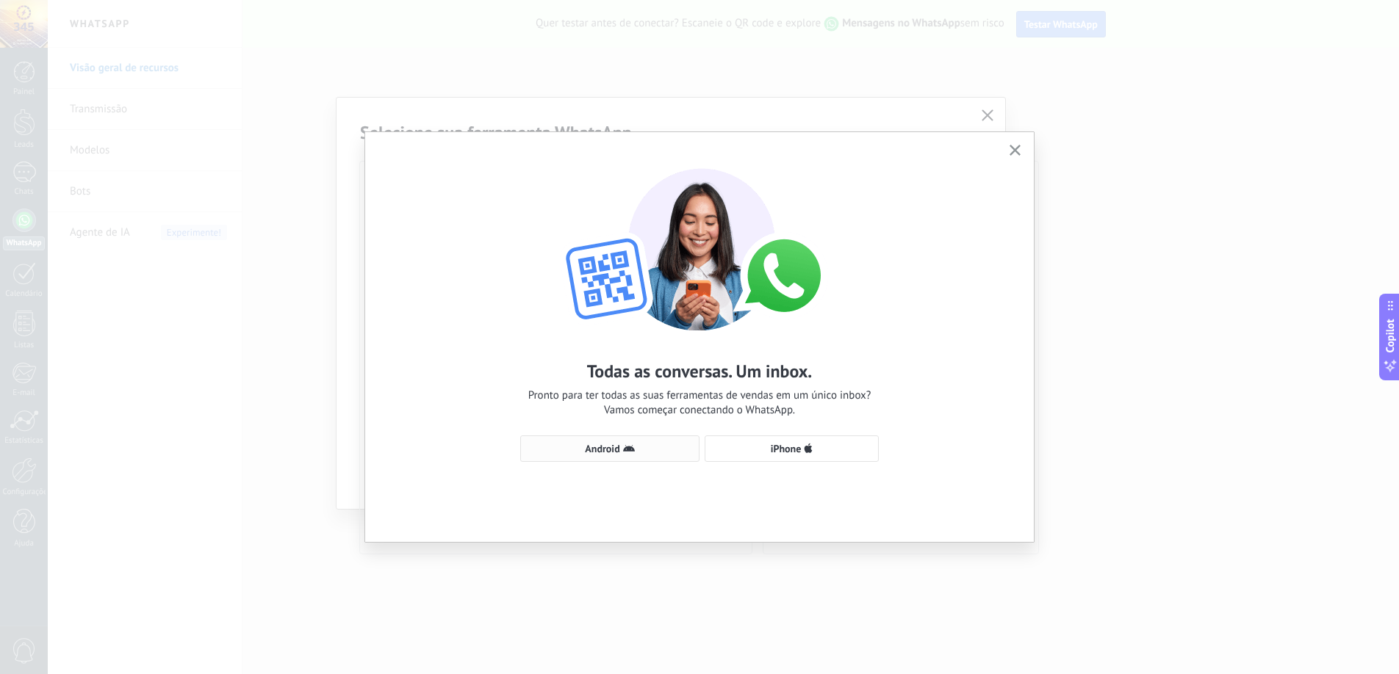
click at [666, 442] on button "Android" at bounding box center [609, 449] width 179 height 26
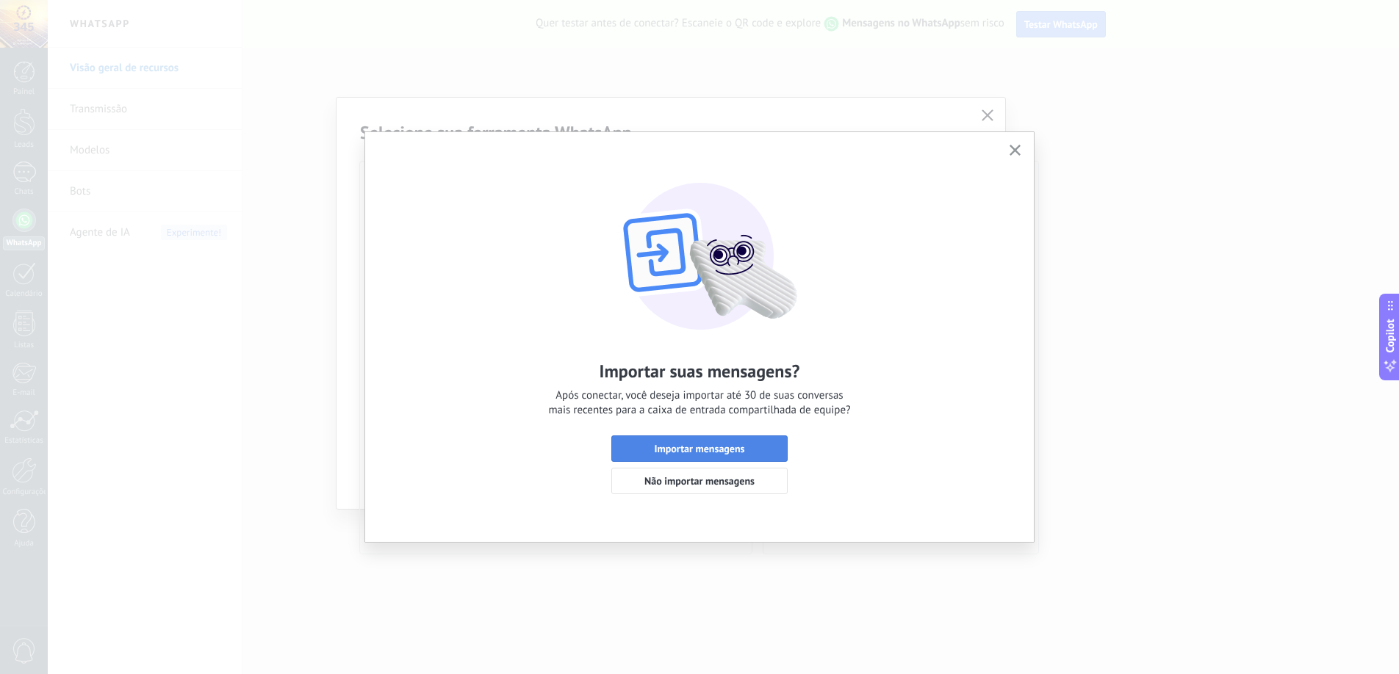
click at [732, 452] on span "Importar mensagens" at bounding box center [700, 449] width 90 height 10
